Goal: Find specific page/section: Find specific page/section

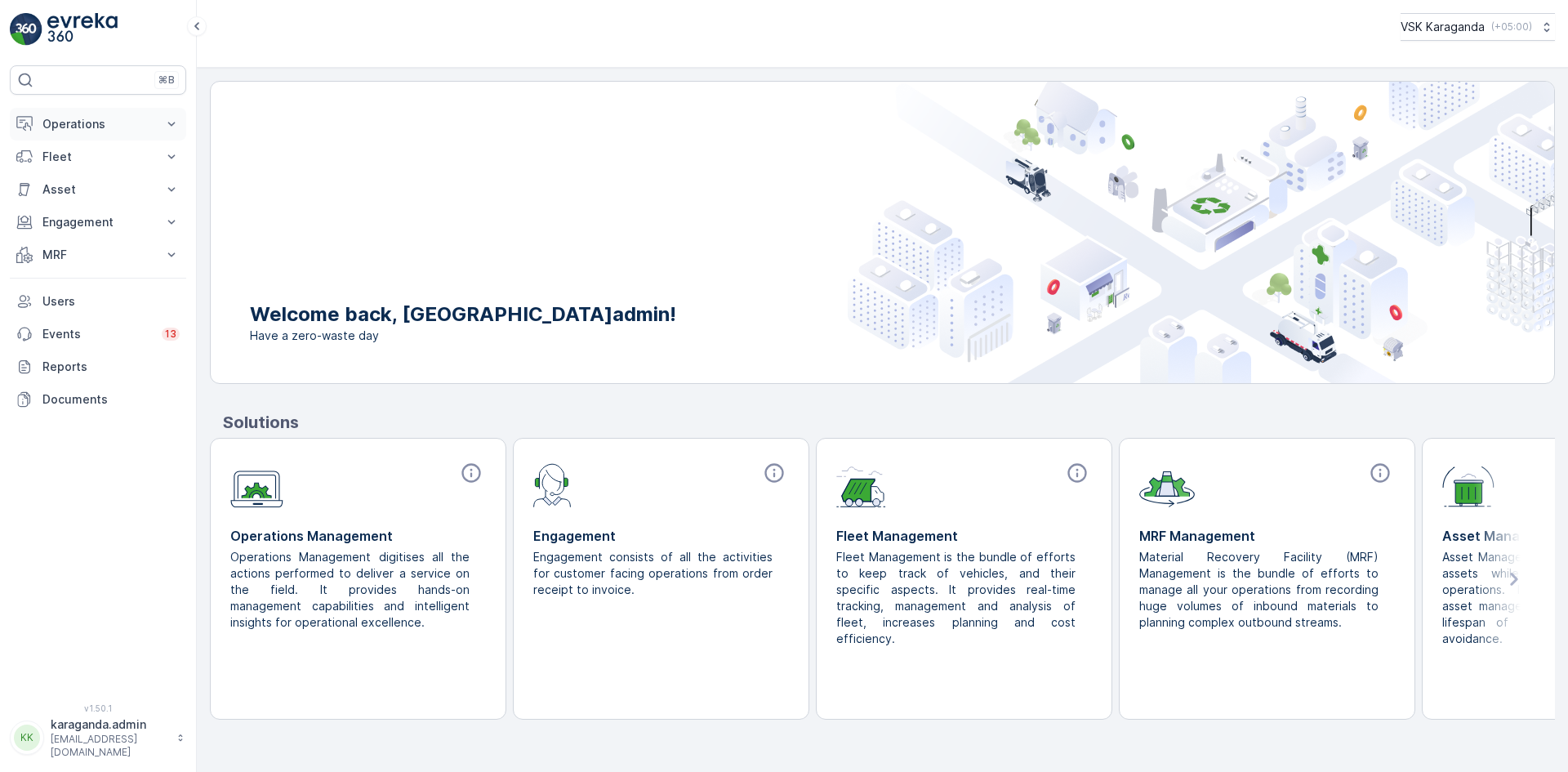
click at [77, 129] on p "Operations" at bounding box center [98, 124] width 111 height 16
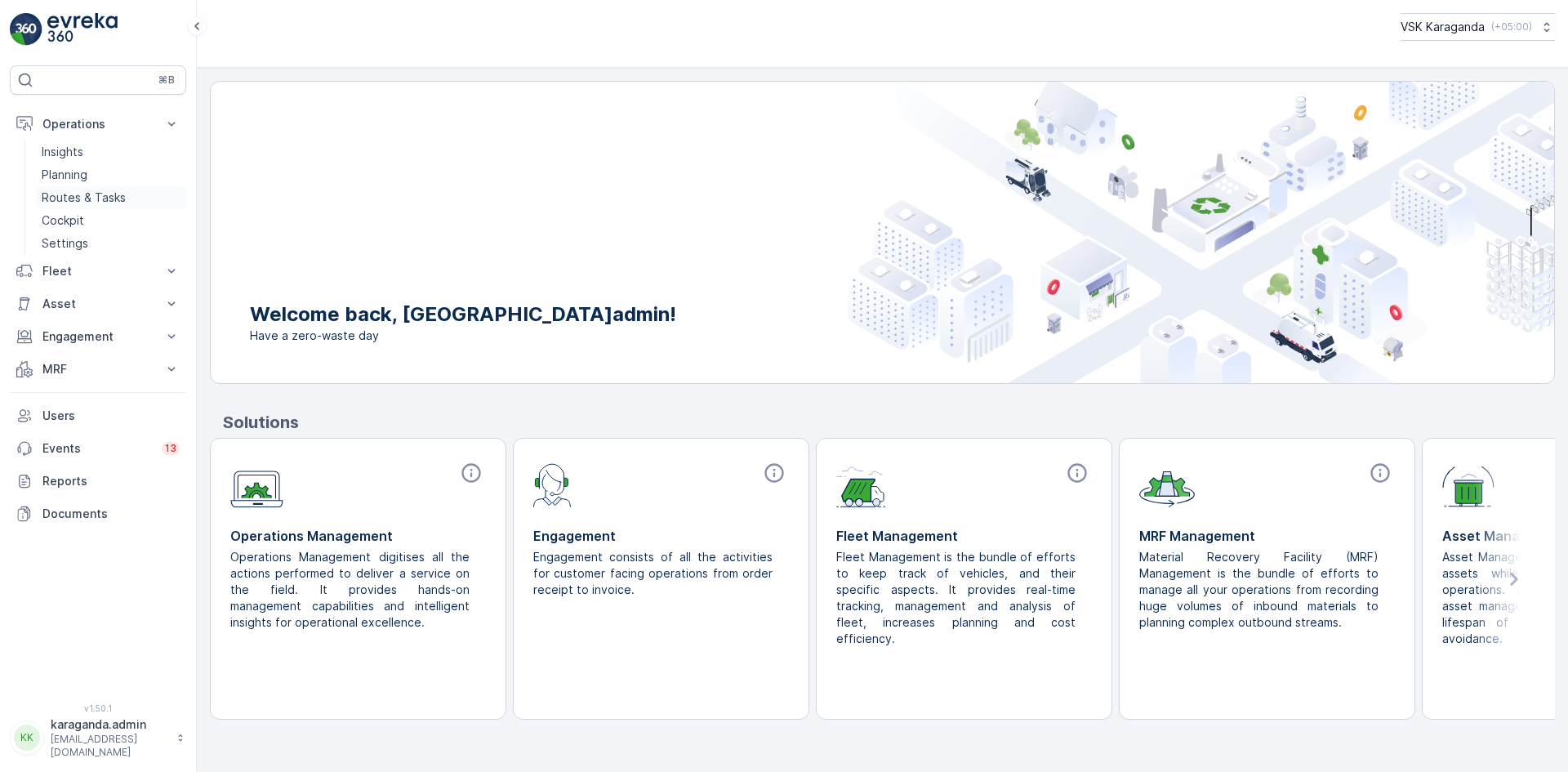
click at [62, 190] on p "Routes & Tasks" at bounding box center [83, 197] width 84 height 16
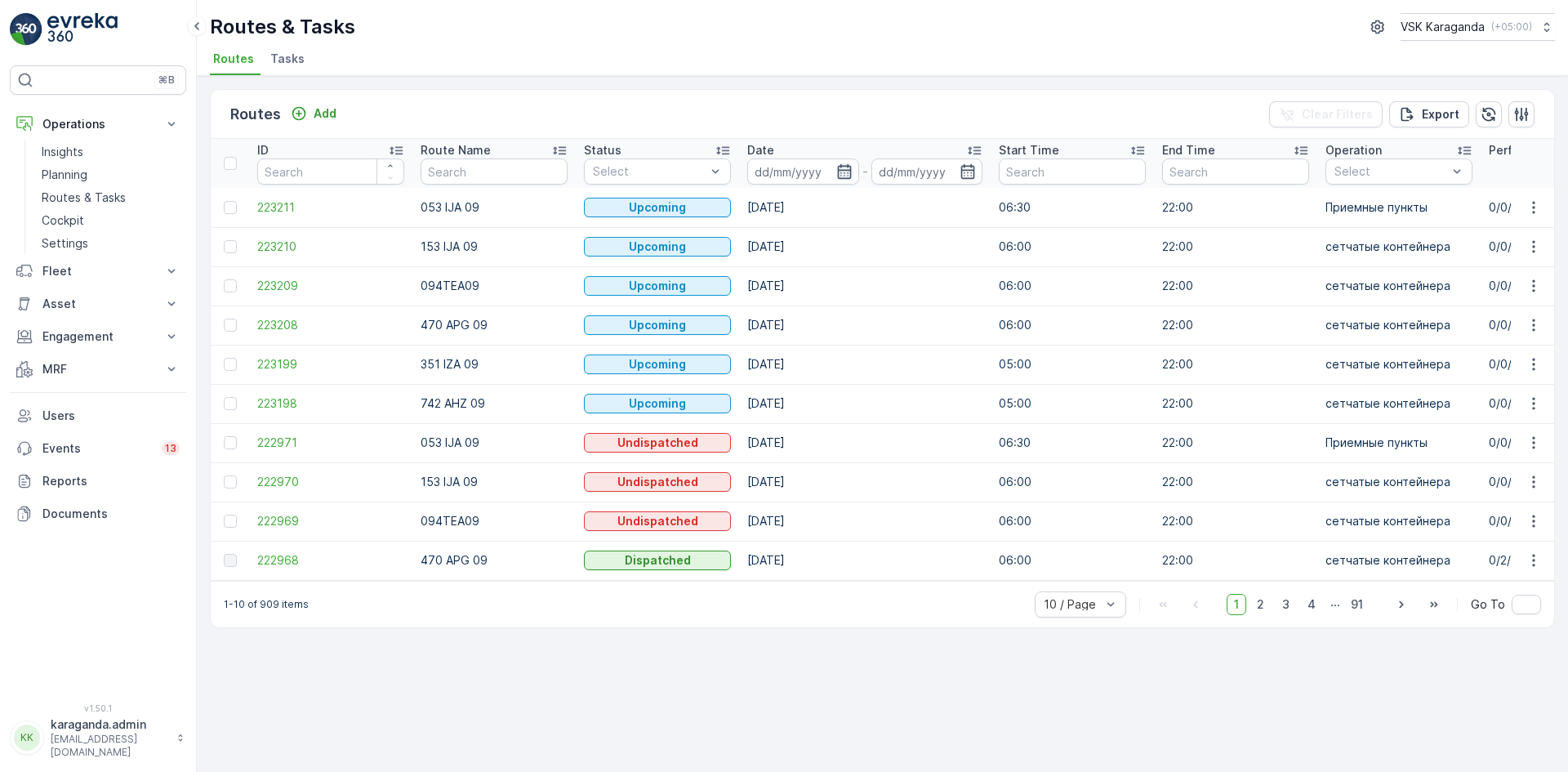
click at [839, 170] on icon "button" at bounding box center [844, 171] width 14 height 15
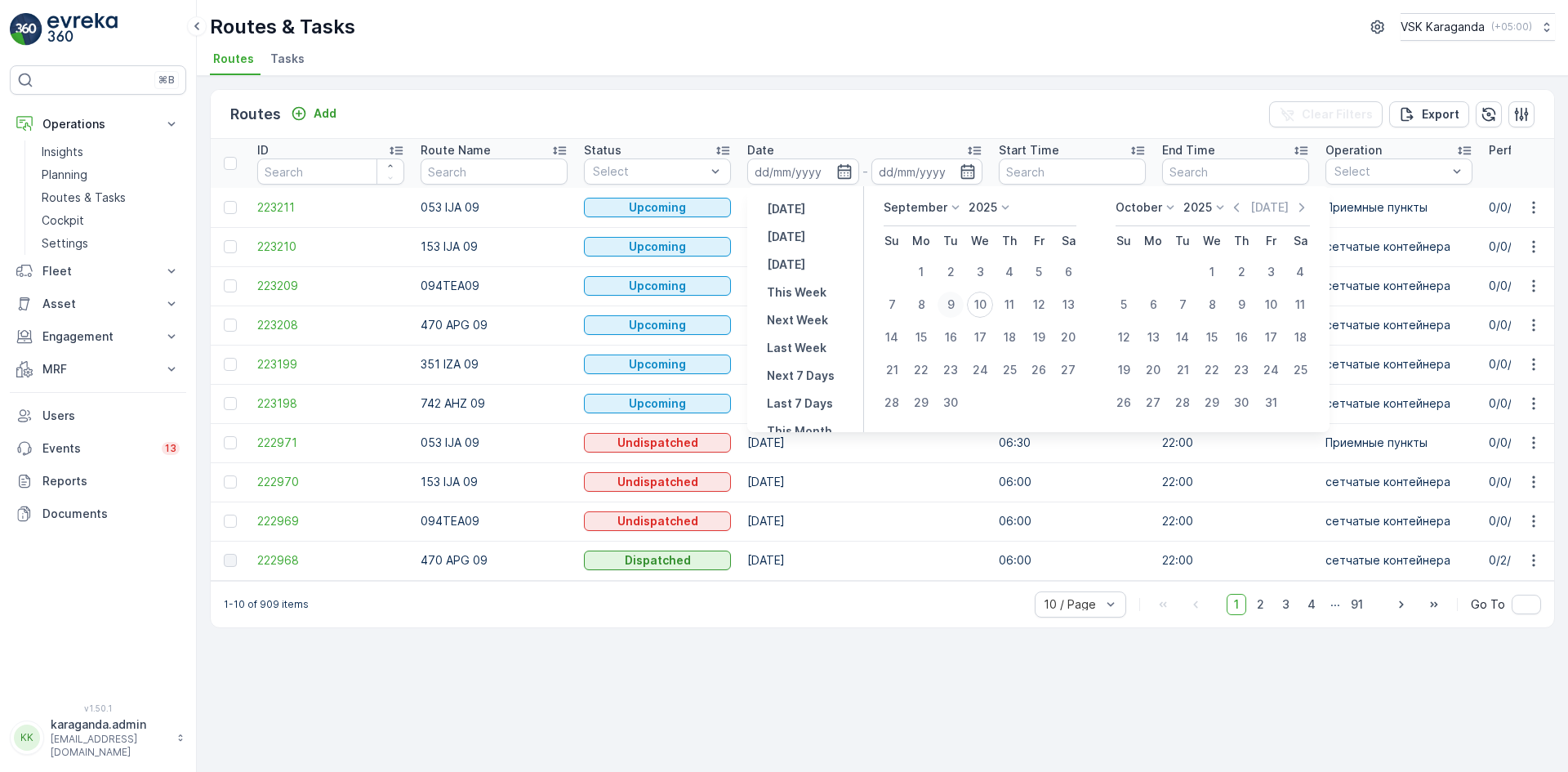
click at [955, 311] on div "9" at bounding box center [951, 305] width 26 height 26
type input "[DATE]"
click at [955, 310] on div "9" at bounding box center [951, 305] width 26 height 26
type input "[DATE]"
click at [955, 310] on div "9" at bounding box center [951, 305] width 26 height 26
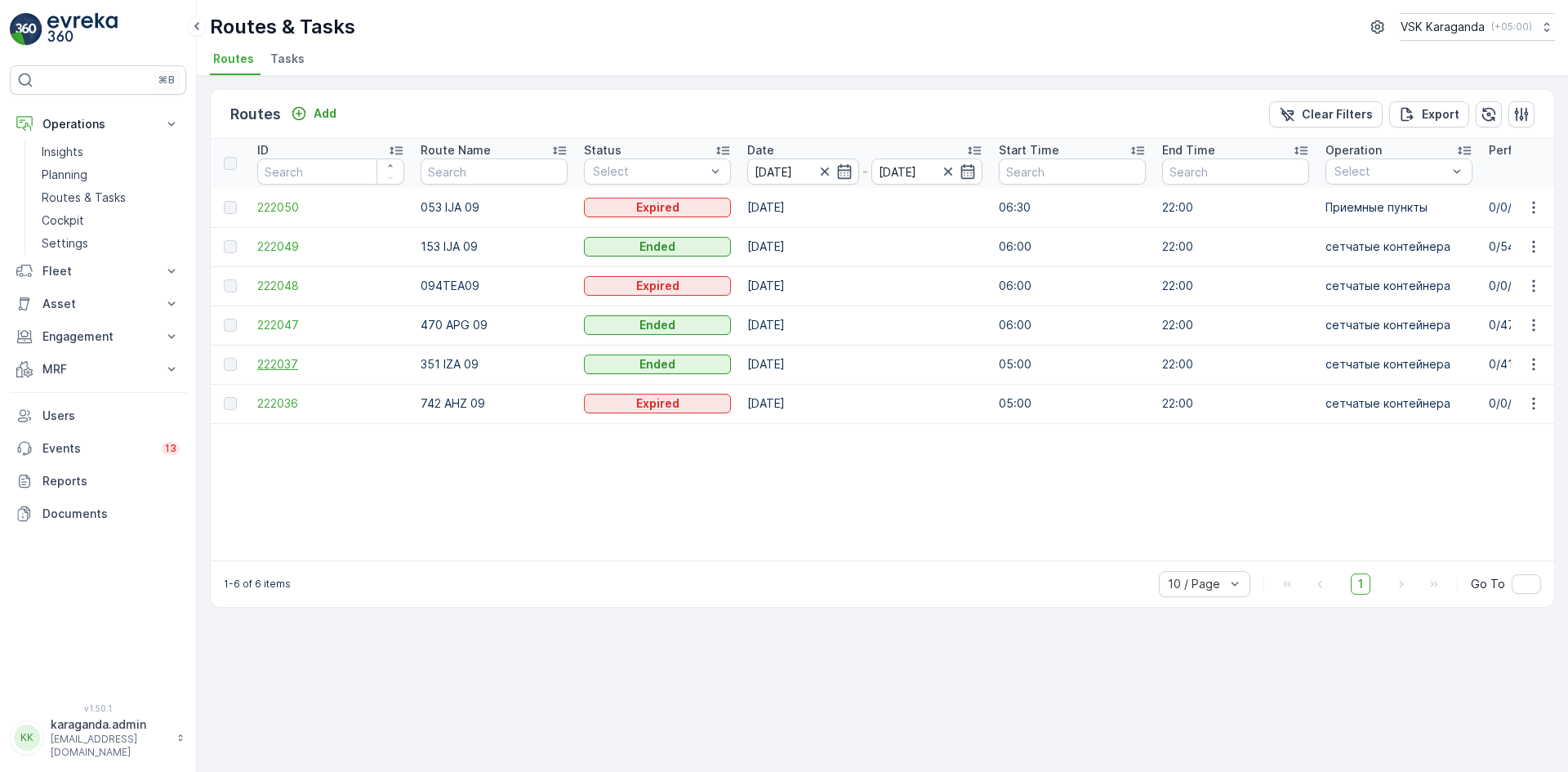
click at [274, 357] on span "222037" at bounding box center [331, 364] width 147 height 16
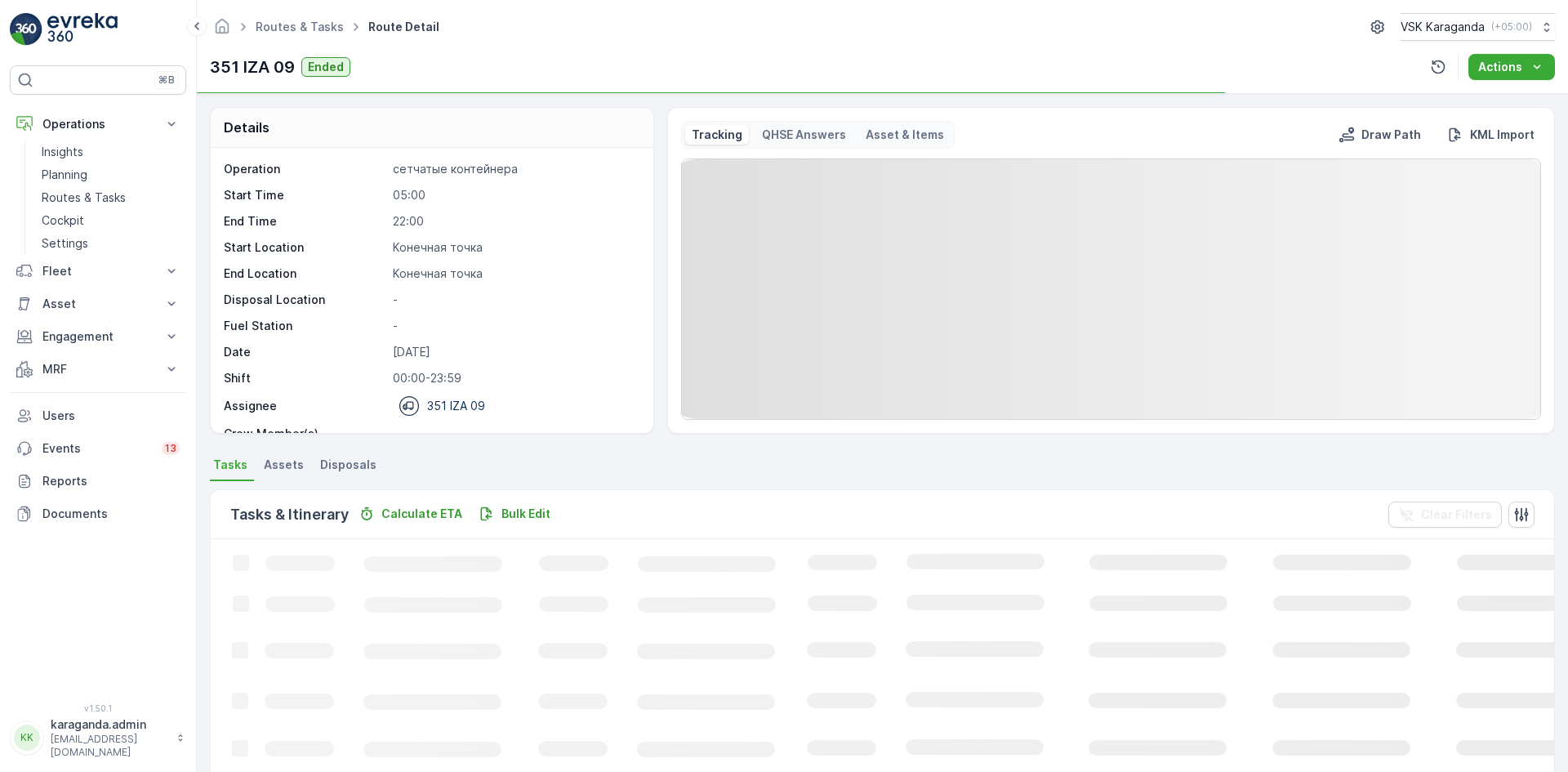
click at [343, 458] on span "Disposals" at bounding box center [348, 465] width 56 height 16
